Goal: Task Accomplishment & Management: Use online tool/utility

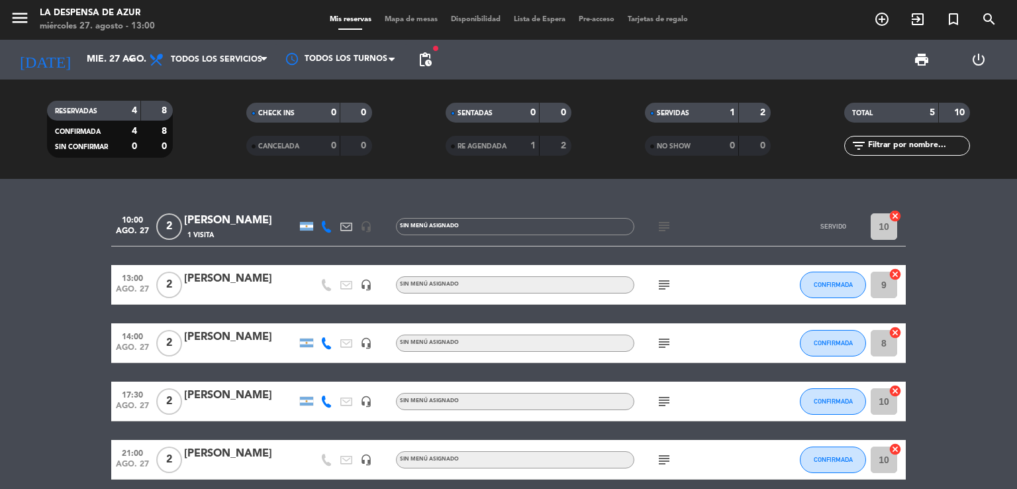
click at [706, 101] on div "SERVIDAS 1 2 NO SHOW 0 0" at bounding box center [708, 129] width 199 height 73
click at [701, 115] on div "SERVIDAS" at bounding box center [678, 112] width 61 height 15
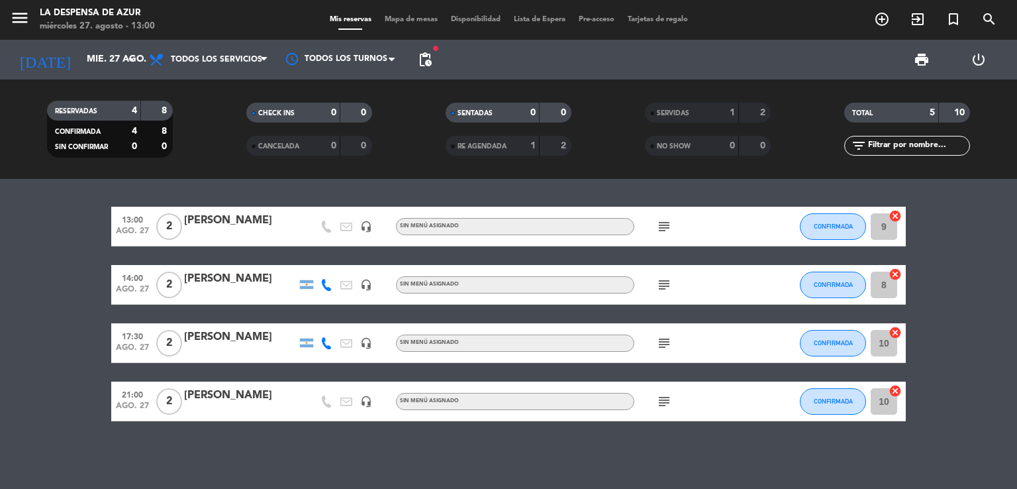
click at [388, 22] on span "Mapa de mesas" at bounding box center [411, 19] width 66 height 7
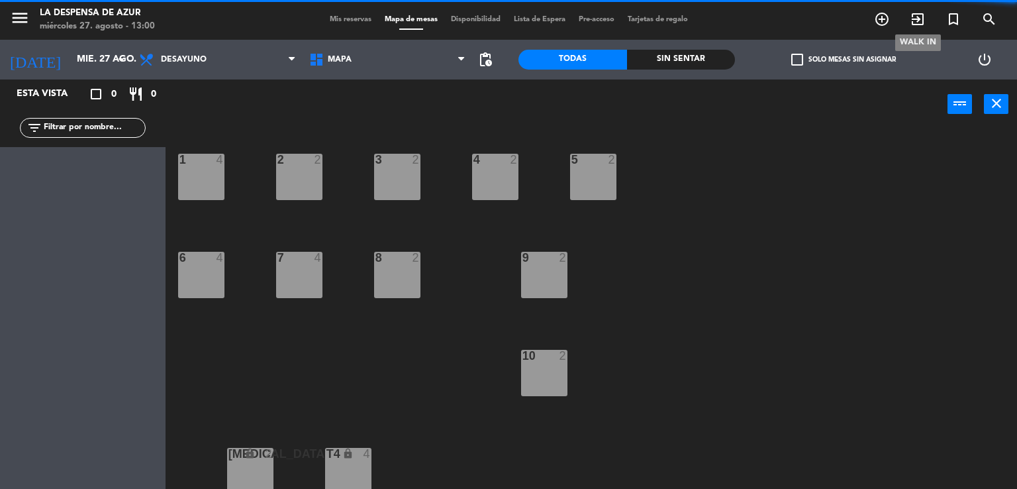
click at [922, 14] on icon "exit_to_app" at bounding box center [918, 19] width 16 height 16
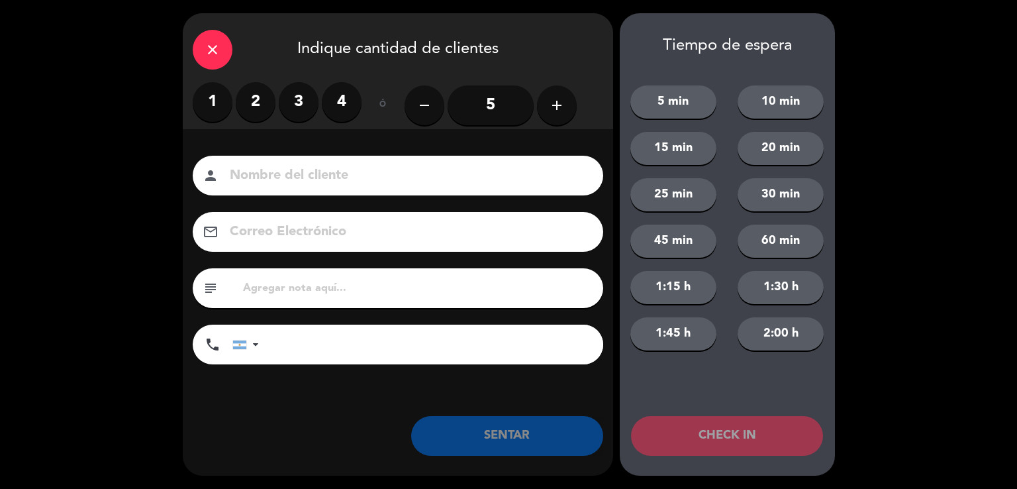
click at [477, 173] on input at bounding box center [407, 175] width 358 height 23
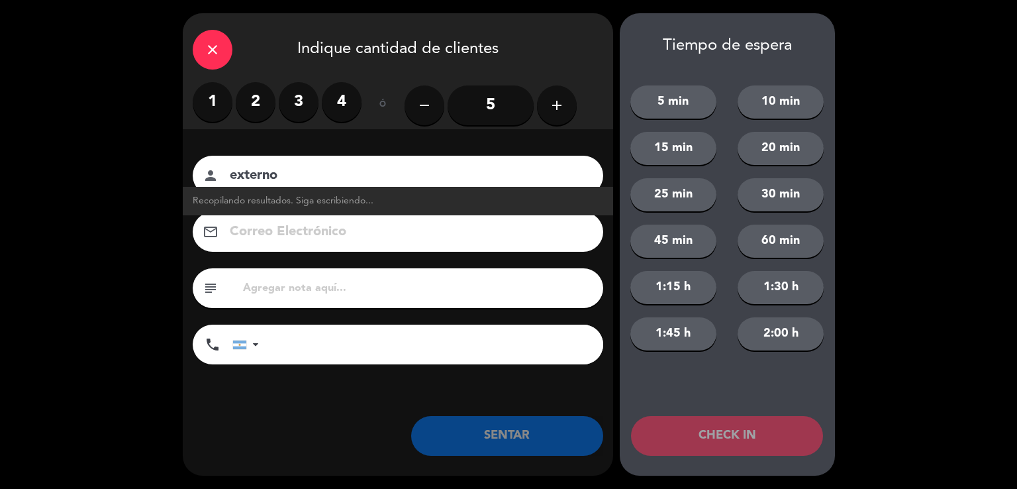
type input "externo"
click at [213, 101] on label "1" at bounding box center [213, 102] width 40 height 40
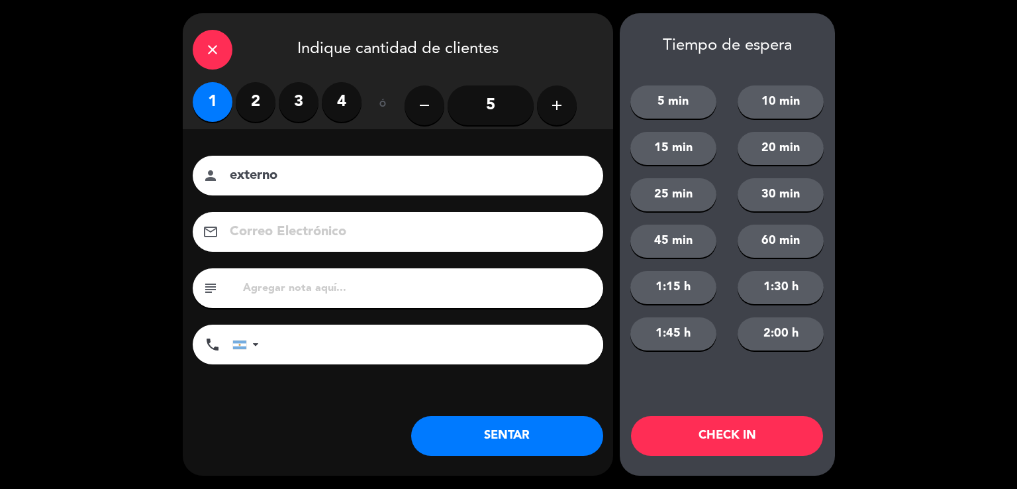
click at [505, 434] on button "SENTAR" at bounding box center [507, 436] width 192 height 40
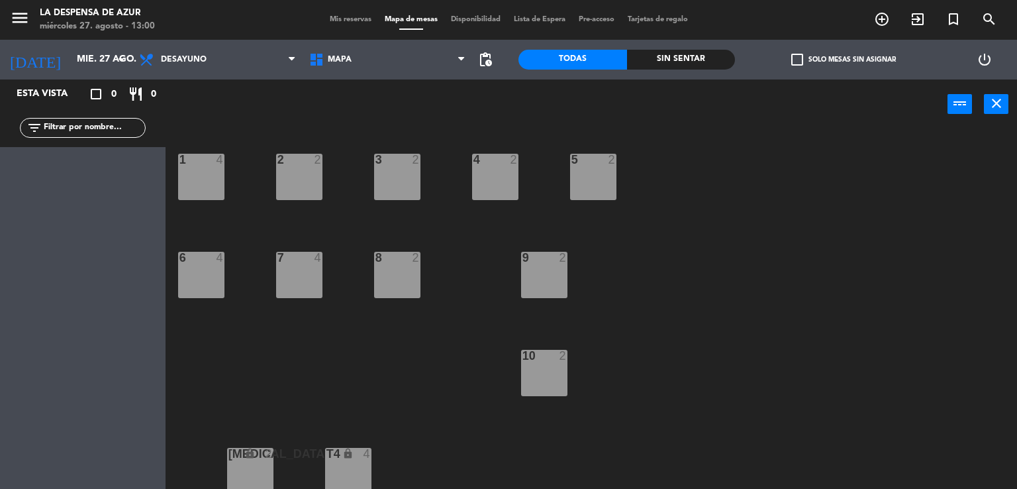
click at [547, 279] on div "9 2" at bounding box center [544, 275] width 46 height 46
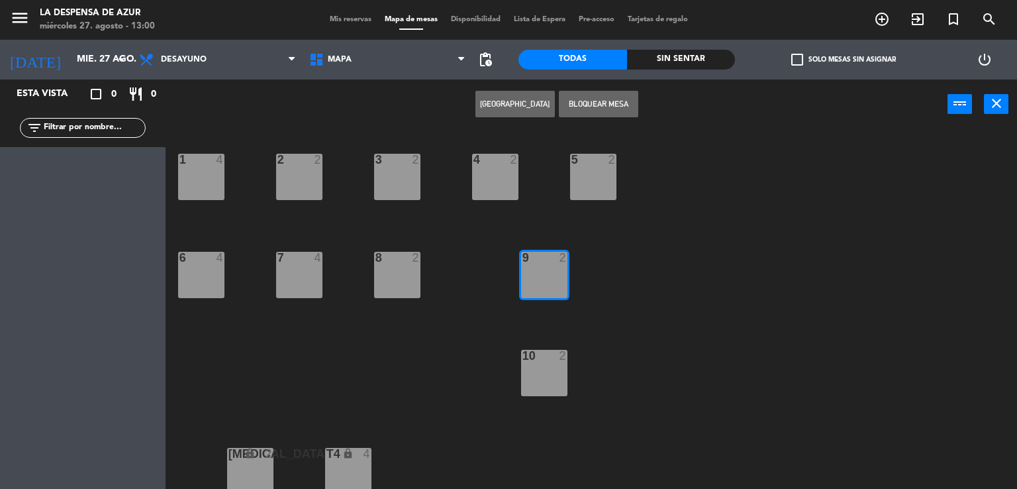
click at [342, 25] on div "Mis reservas Mapa de mesas Disponibilidad Lista de Espera Pre-acceso Tarjetas d…" at bounding box center [509, 20] width 372 height 12
click at [583, 194] on div "5 2" at bounding box center [593, 177] width 46 height 46
click at [609, 174] on div "5 2" at bounding box center [593, 177] width 46 height 46
click at [998, 112] on button "close" at bounding box center [996, 104] width 25 height 20
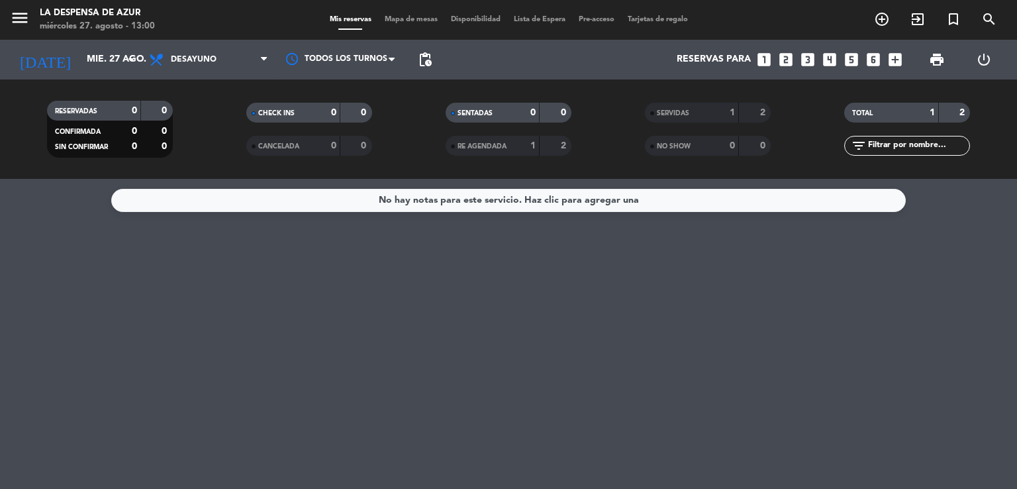
click at [348, 21] on span "Mis reservas" at bounding box center [350, 19] width 55 height 7
click at [80, 71] on input "mié. 27 ago." at bounding box center [143, 60] width 126 height 24
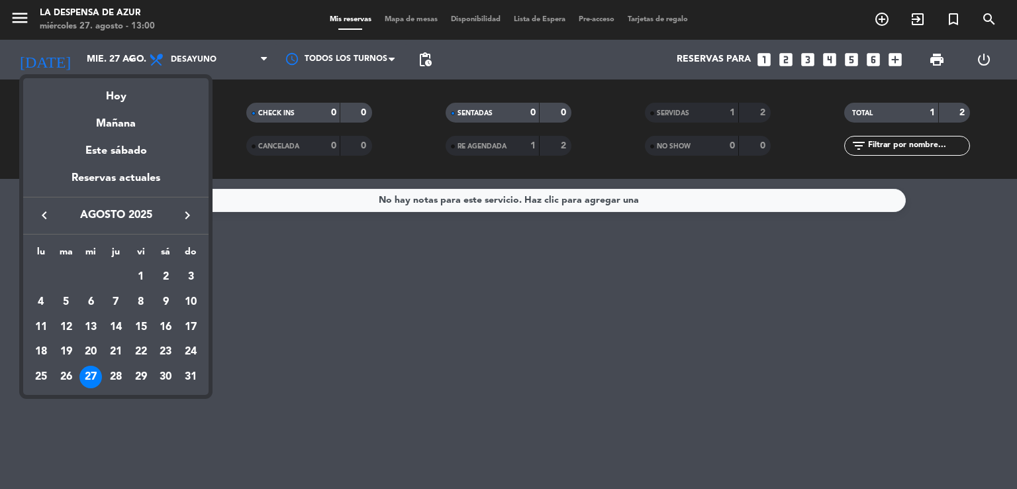
click at [90, 379] on div "27" at bounding box center [90, 377] width 23 height 23
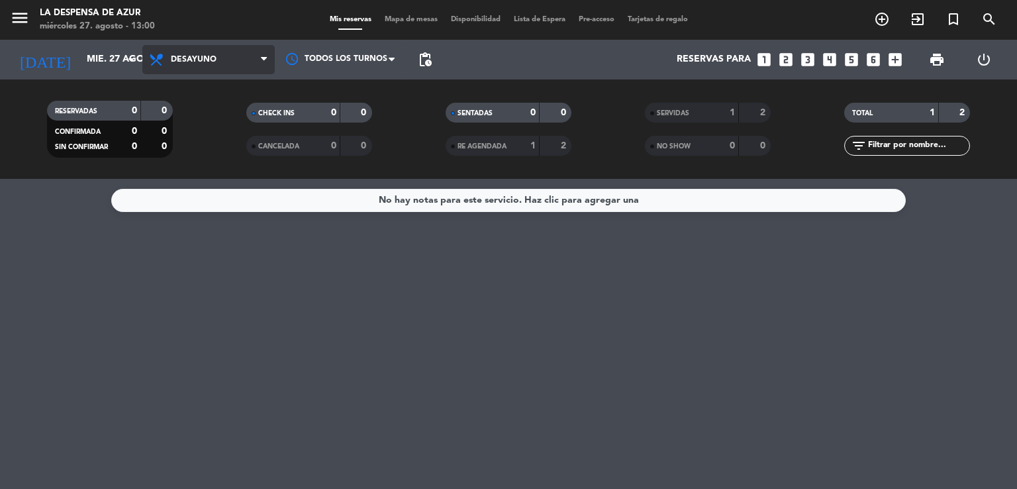
click at [225, 62] on span "Desayuno" at bounding box center [208, 59] width 132 height 29
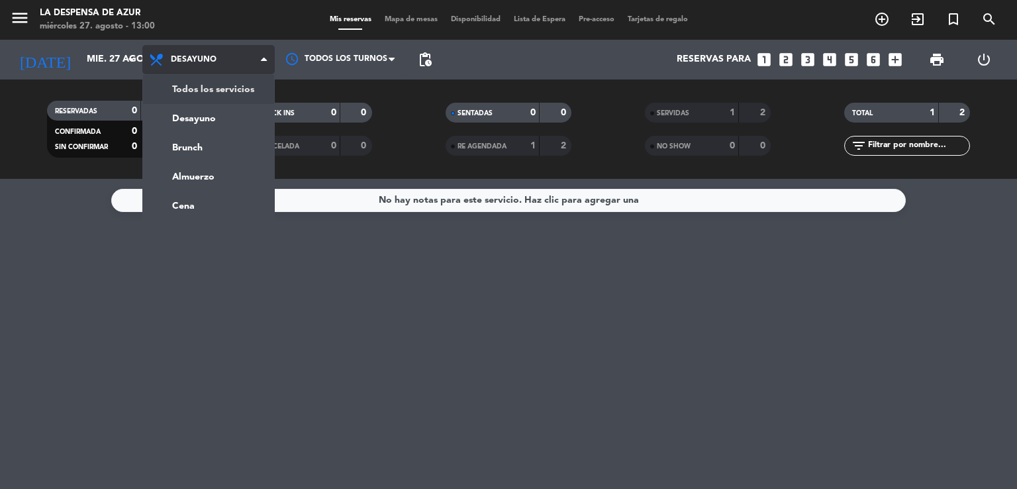
click at [225, 86] on div "menu La Despensa de Azur miércoles 27. agosto - 13:00 Mis reservas Mapa de mesa…" at bounding box center [508, 89] width 1017 height 179
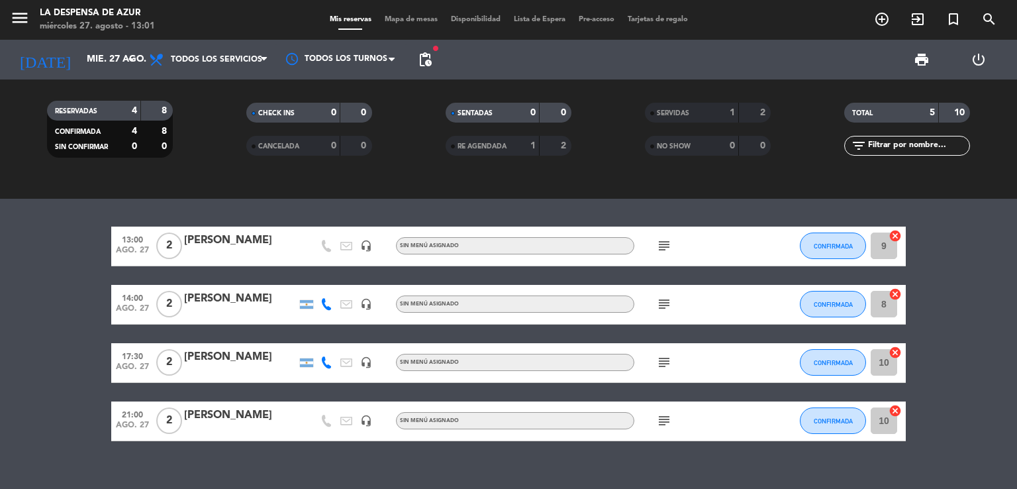
scroll to position [139, 0]
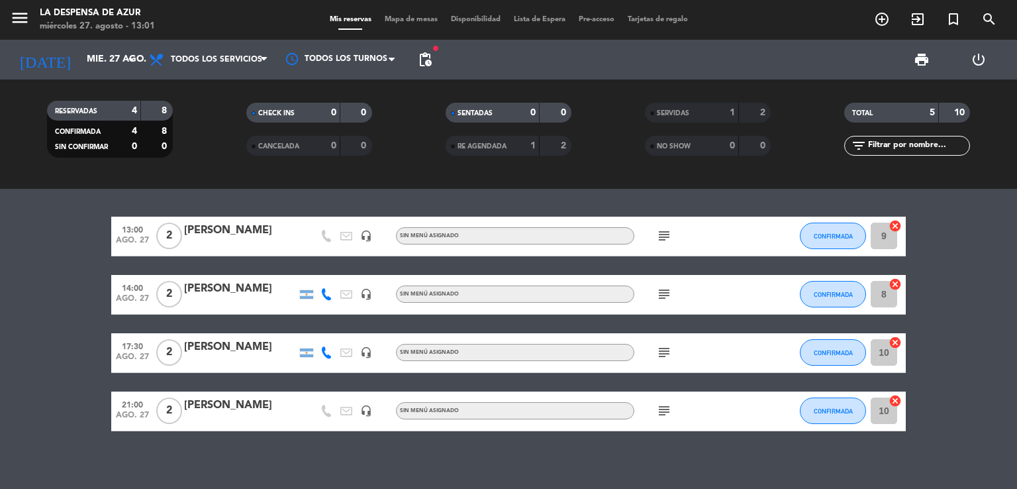
click at [413, 18] on span "Mapa de mesas" at bounding box center [411, 19] width 66 height 7
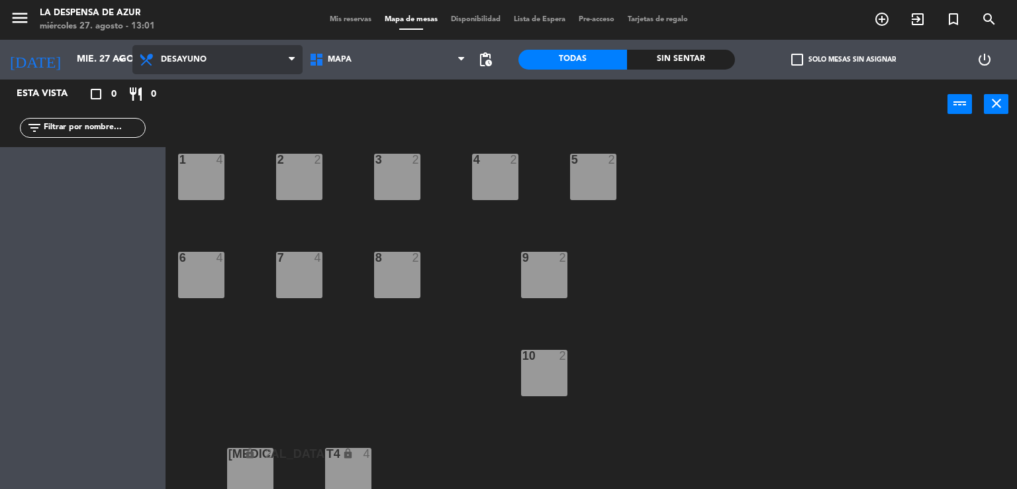
click at [219, 62] on span "Desayuno" at bounding box center [217, 59] width 170 height 29
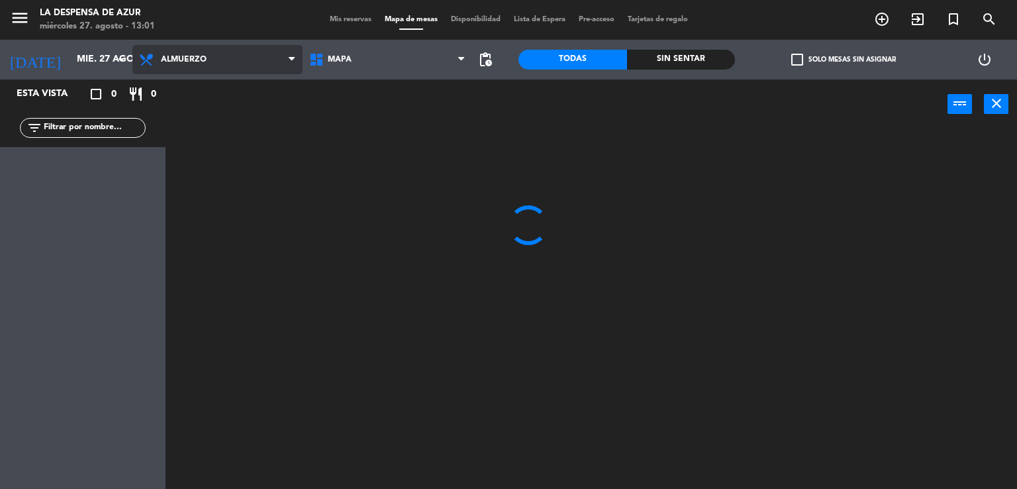
click at [185, 138] on ng-component "menu La Despensa de Azur miércoles 27. agosto - 13:01 Mis reservas Mapa de mesa…" at bounding box center [508, 244] width 1017 height 489
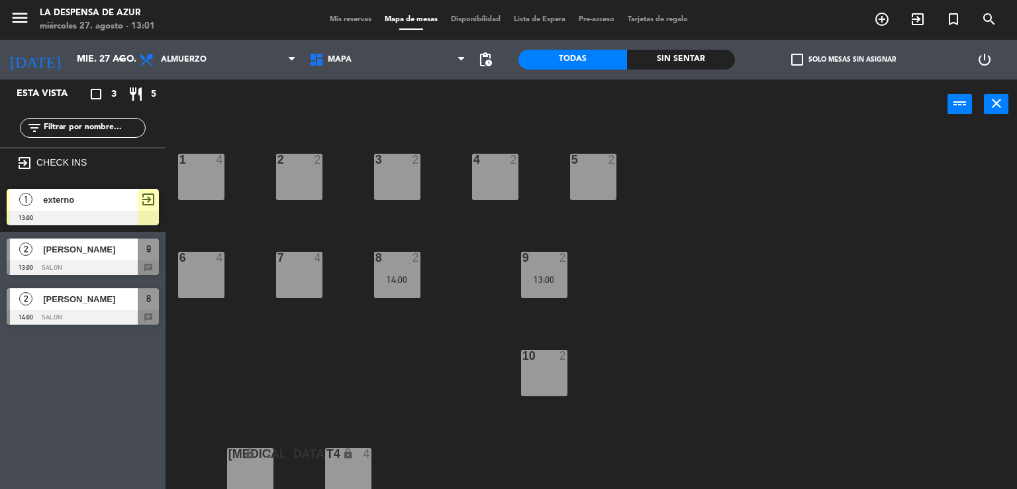
click at [64, 266] on div at bounding box center [83, 267] width 152 height 15
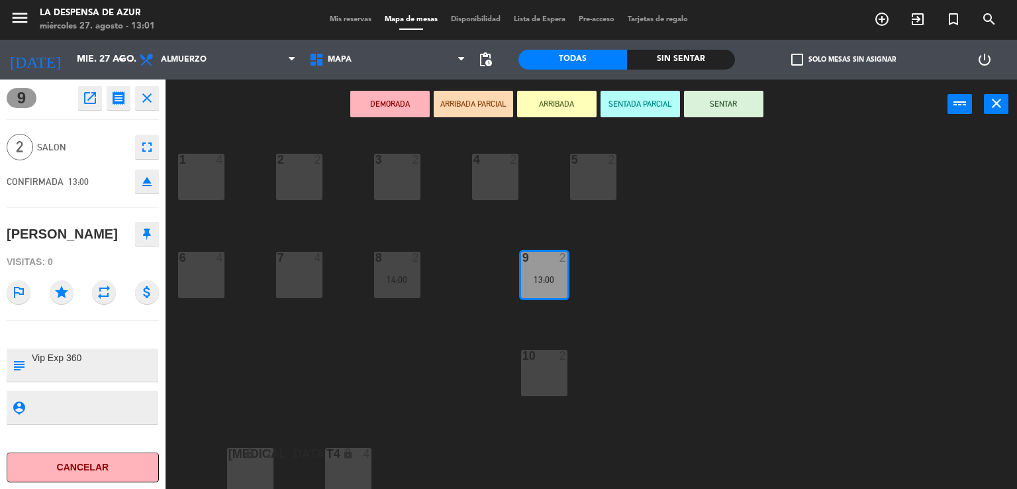
drag, startPoint x: 560, startPoint y: 279, endPoint x: 487, endPoint y: 181, distance: 121.6
click at [487, 181] on div "1 4 2 2 3 2 4 2 5 2 6 4 7 4 8 2 14:00 9 2 13:00 10 2 [MEDICAL_DATA] lock 2 T4 l…" at bounding box center [596, 310] width 842 height 360
drag, startPoint x: 544, startPoint y: 283, endPoint x: 477, endPoint y: 185, distance: 118.7
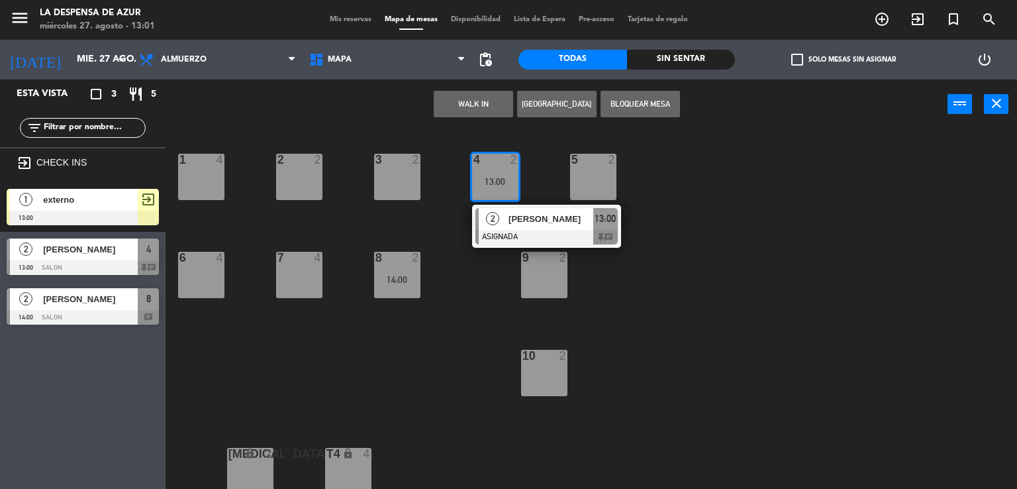
click at [79, 207] on div "externo" at bounding box center [90, 200] width 96 height 22
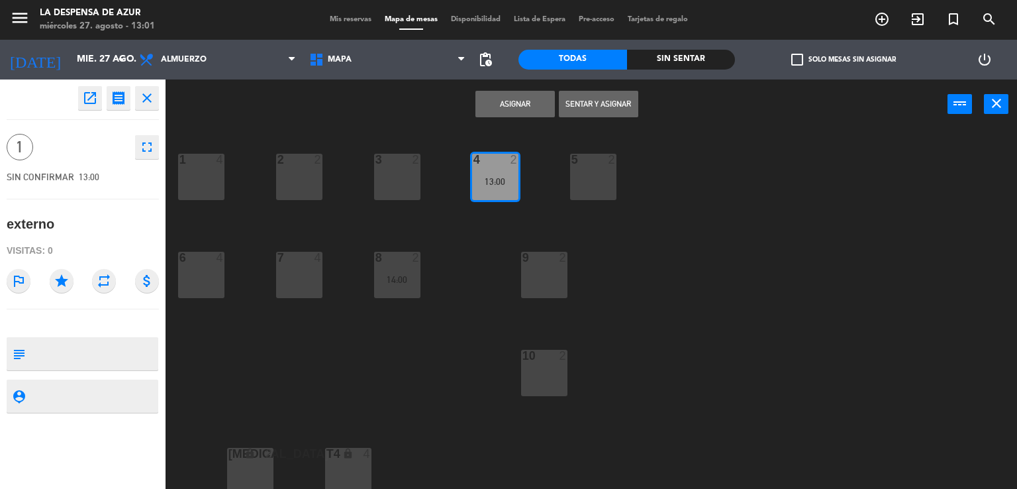
click at [570, 271] on div "1 4 2 2 3 2 4 2 13:00 5 2 6 4 7 4 8 2 14:00 9 2 10 2 [MEDICAL_DATA] lock 2 T4 l…" at bounding box center [596, 310] width 842 height 360
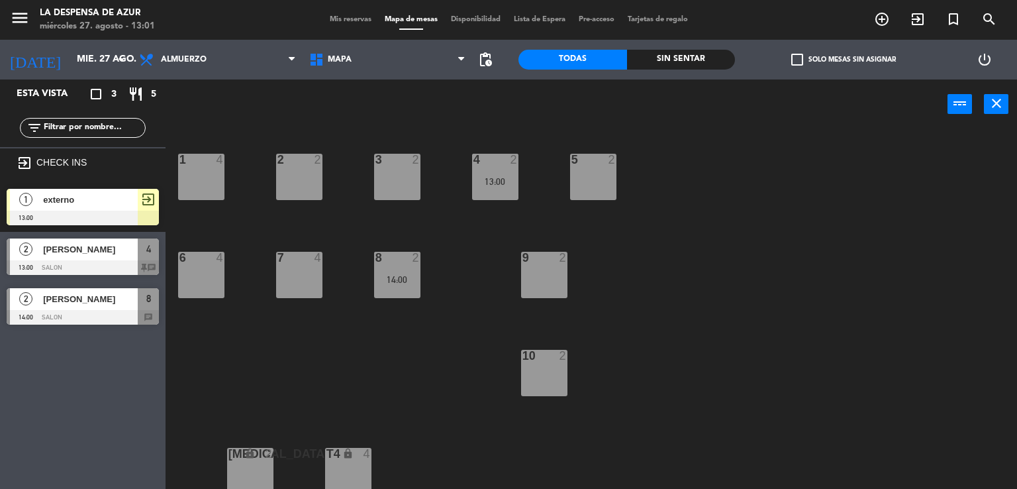
click at [150, 200] on span "exit_to_app" at bounding box center [148, 199] width 16 height 16
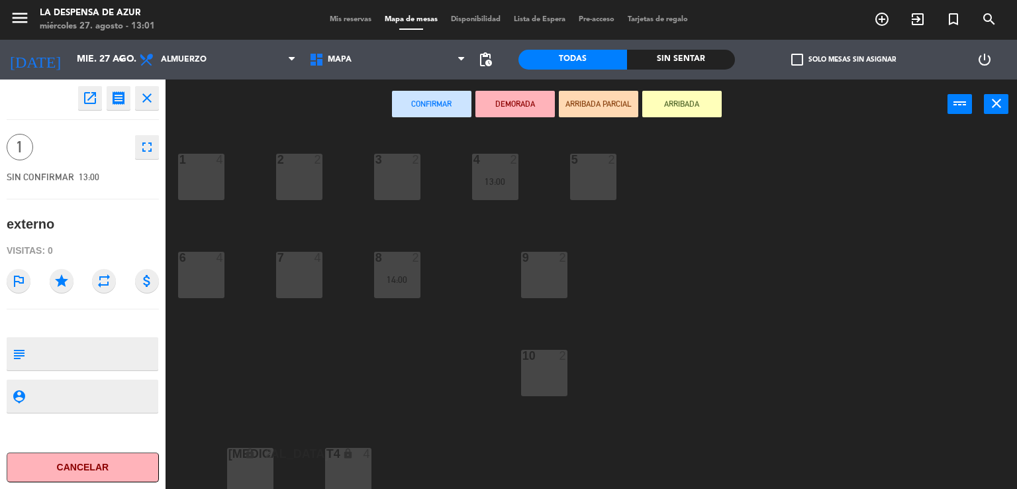
click at [555, 289] on div "9 2" at bounding box center [544, 275] width 46 height 46
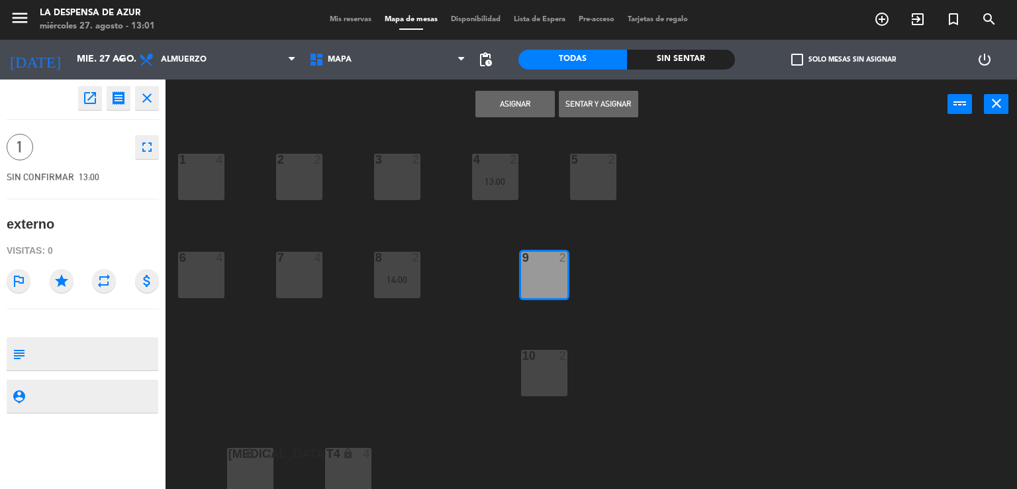
click at [577, 108] on button "Sentar y Asignar" at bounding box center [598, 104] width 79 height 26
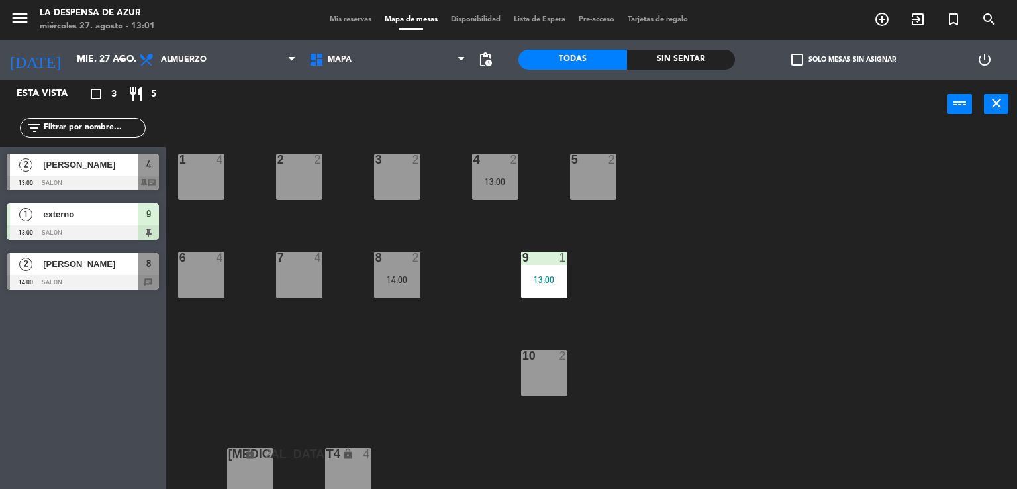
click at [336, 22] on span "Mis reservas" at bounding box center [350, 19] width 55 height 7
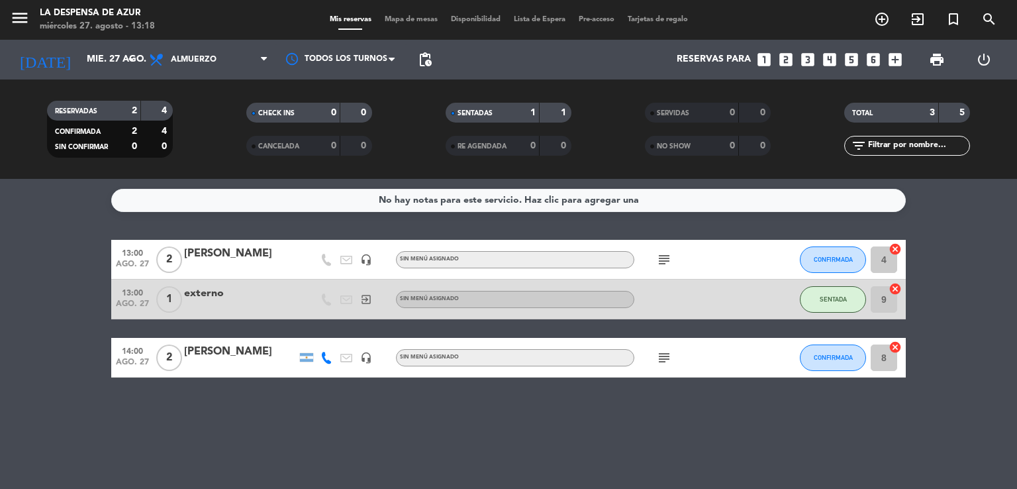
click at [87, 348] on bookings-row "13:00 ago. 27 2 [PERSON_NAME] headset_mic Sin menú asignado subject CONFIRMADA …" at bounding box center [508, 309] width 1017 height 138
